Goal: Navigation & Orientation: Go to known website

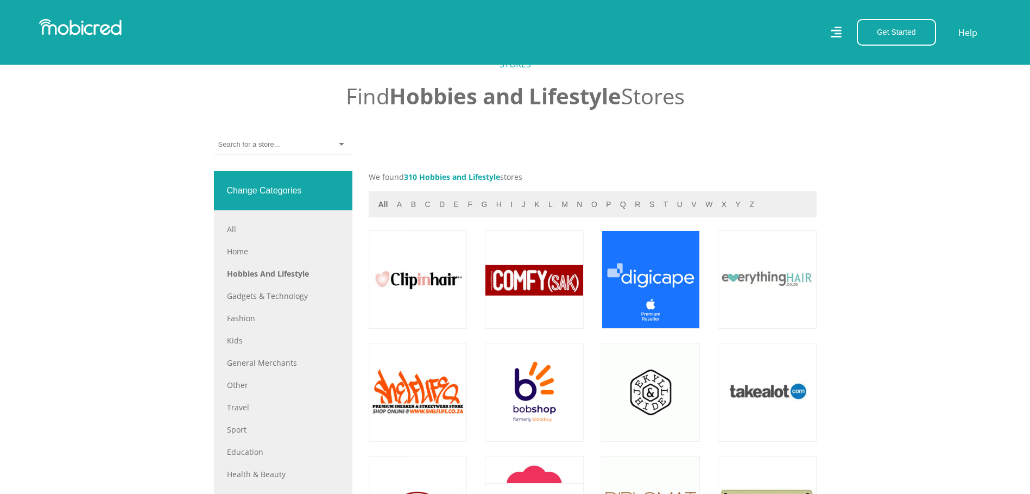
scroll to position [597, 0]
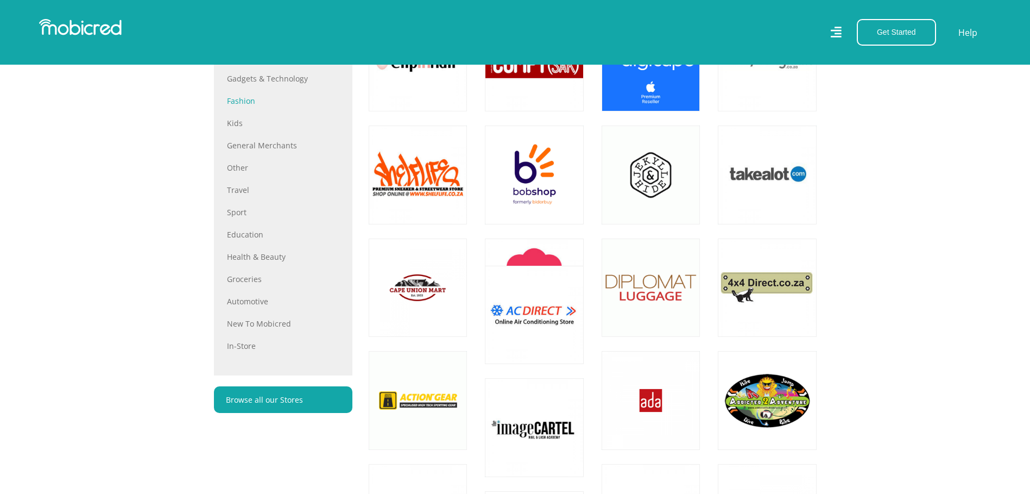
click at [246, 106] on link "Fashion" at bounding box center [283, 100] width 112 height 11
click at [235, 326] on link "New to Mobicred" at bounding box center [283, 323] width 112 height 11
click at [263, 325] on link "New to Mobicred" at bounding box center [283, 323] width 112 height 11
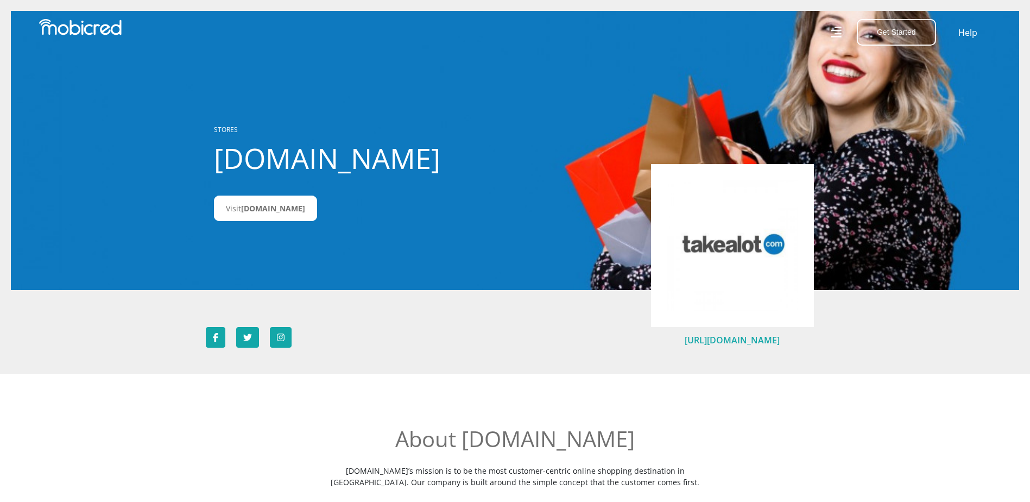
click at [734, 338] on link "https://takealot.com" at bounding box center [732, 340] width 95 height 12
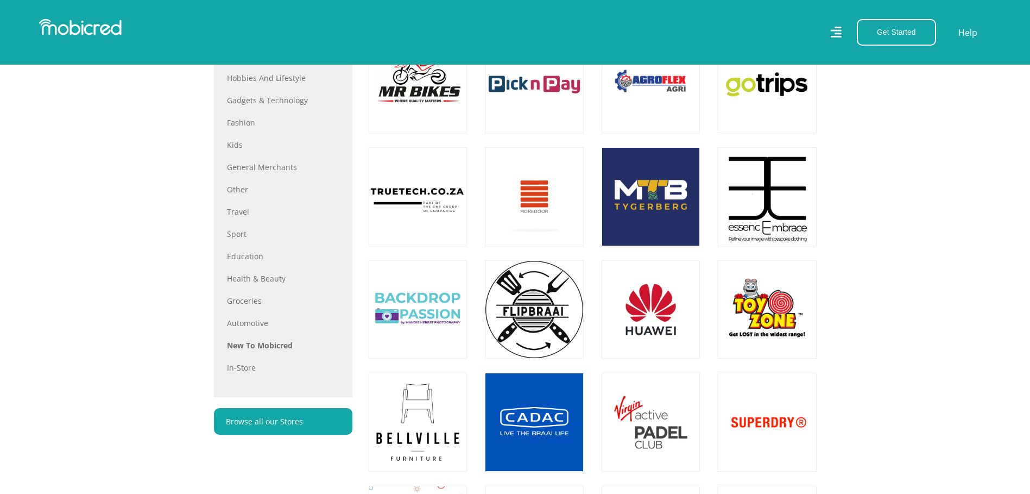
scroll to position [652, 0]
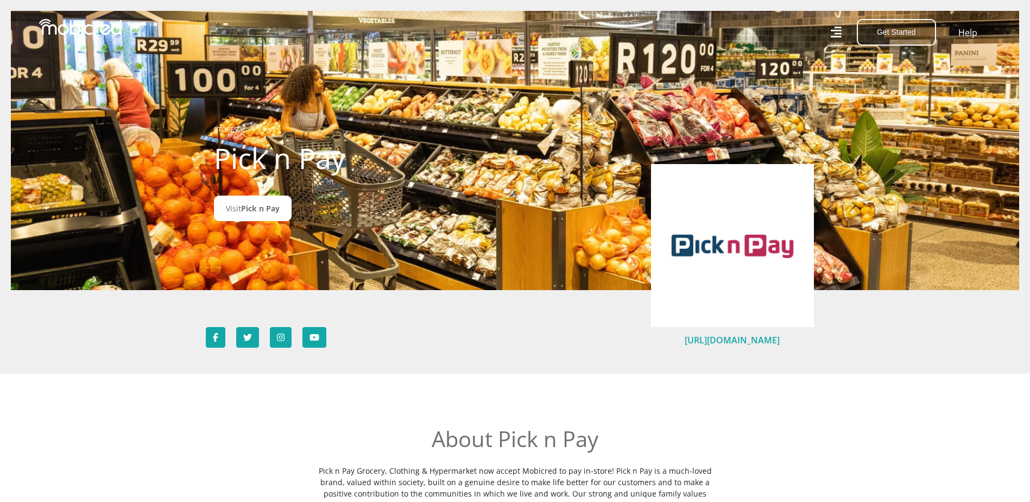
click at [732, 339] on link "https://www.pnp.co.za" at bounding box center [732, 340] width 95 height 12
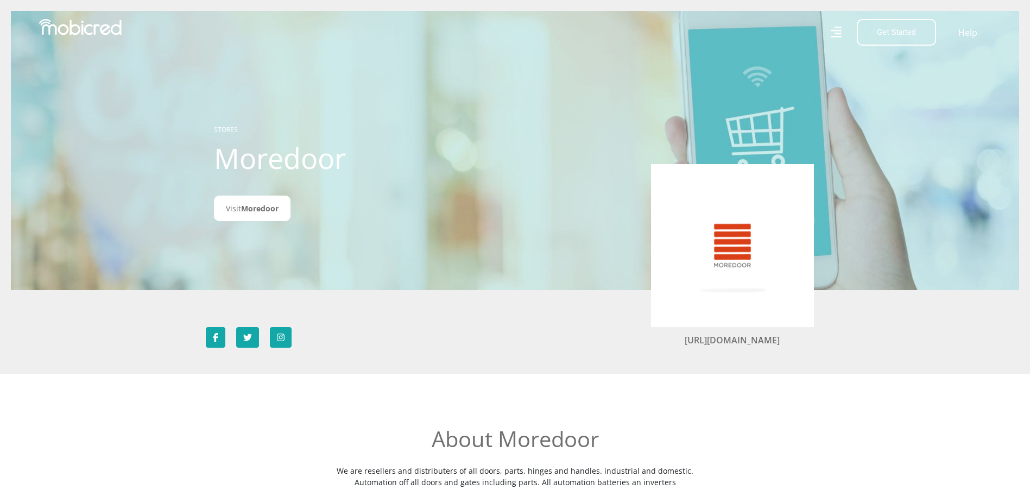
click at [734, 346] on div "[URL][DOMAIN_NAME]" at bounding box center [732, 261] width 163 height 194
click at [734, 341] on link "[URL][DOMAIN_NAME]" at bounding box center [732, 340] width 95 height 12
